Goal: Transaction & Acquisition: Book appointment/travel/reservation

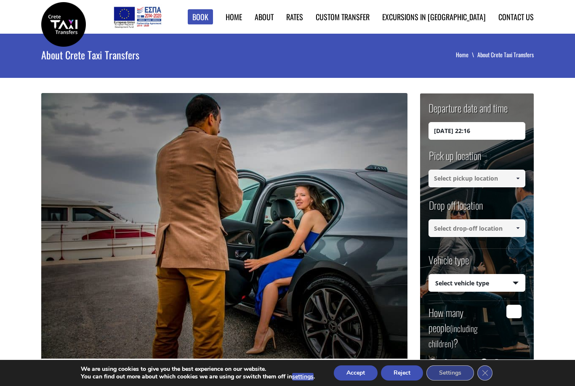
click at [470, 174] on input at bounding box center [476, 179] width 97 height 18
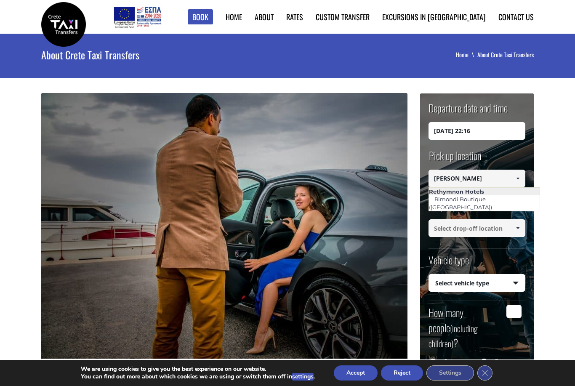
type input "Rimondi"
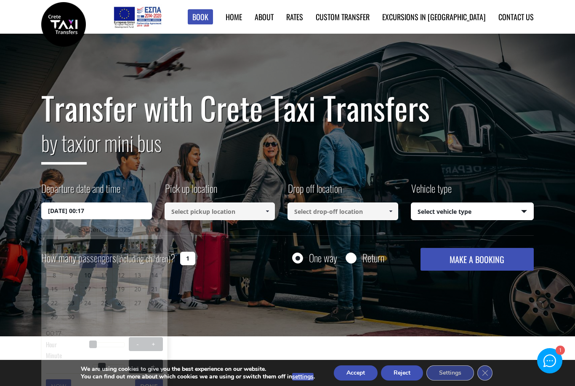
click at [117, 210] on input "04/09/2025 00:17" at bounding box center [96, 210] width 111 height 17
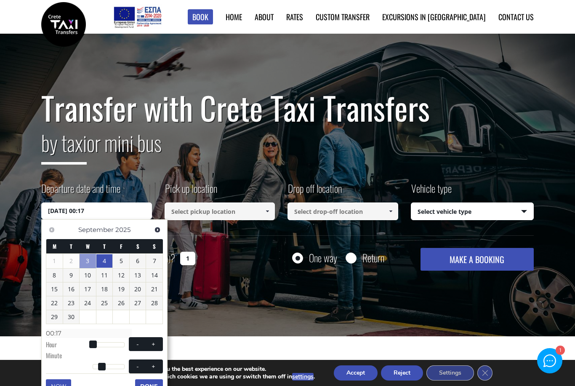
click at [106, 259] on link "4" at bounding box center [104, 260] width 16 height 13
type input "04/09/2025 00:00"
click at [206, 221] on div "Pick up location Select pickup location Select pickup location Chania airport C…" at bounding box center [225, 201] width 123 height 41
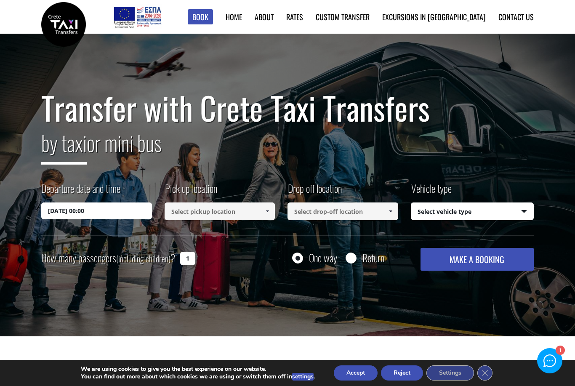
click at [208, 198] on label "Pick up location" at bounding box center [190, 191] width 53 height 21
click at [206, 205] on input at bounding box center [219, 211] width 111 height 18
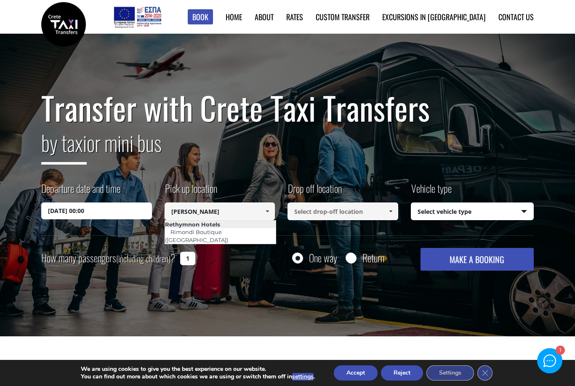
type input "Rimondi"
